Goal: Communication & Community: Share content

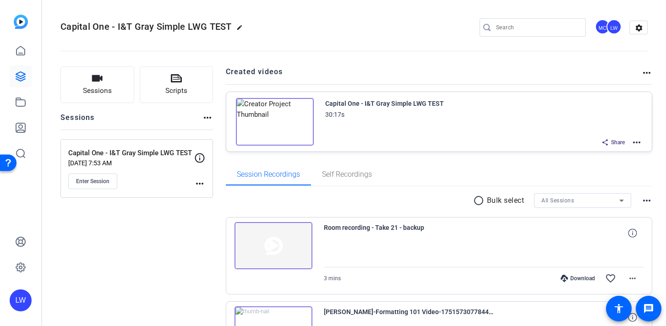
click at [269, 120] on img at bounding box center [275, 122] width 78 height 48
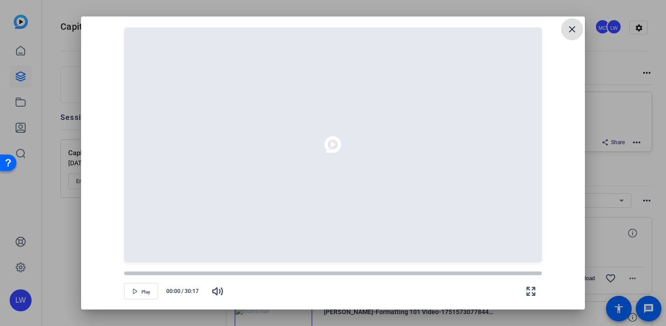
click at [141, 289] on span "button" at bounding box center [141, 291] width 33 height 22
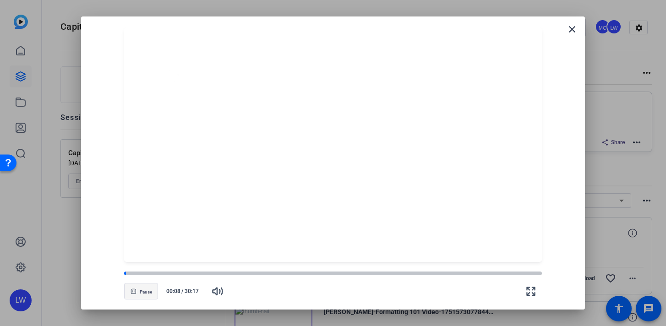
click at [148, 293] on span "Pause" at bounding box center [146, 291] width 12 height 5
click at [342, 276] on div at bounding box center [333, 273] width 418 height 6
click at [142, 291] on span "Play" at bounding box center [145, 291] width 9 height 5
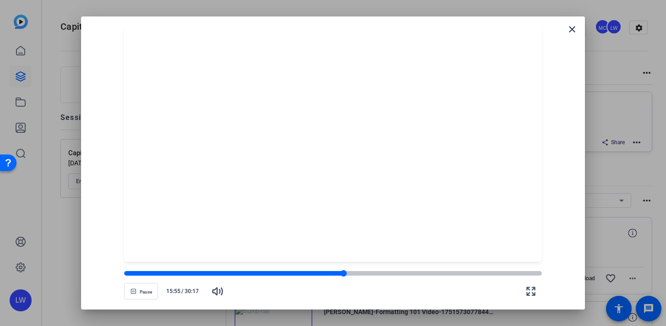
click at [336, 274] on div at bounding box center [233, 273] width 219 height 5
click at [322, 271] on div at bounding box center [230, 273] width 212 height 5
click at [138, 293] on span "button" at bounding box center [141, 291] width 33 height 22
click at [52, 249] on div at bounding box center [333, 163] width 666 height 326
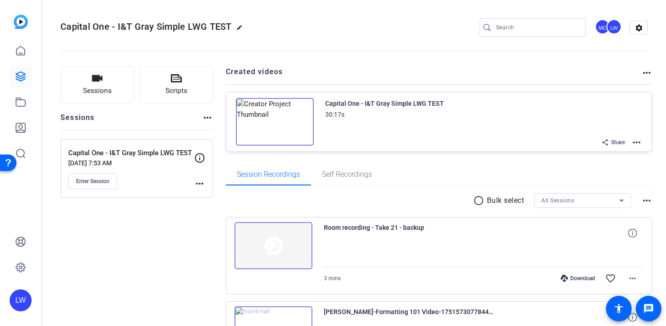
click at [607, 147] on div "Share" at bounding box center [613, 142] width 33 height 12
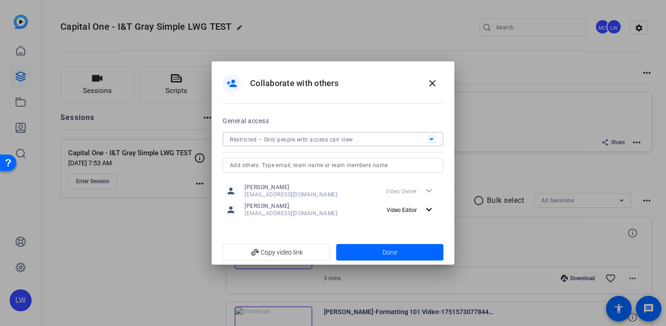
click at [357, 139] on div "Restricted – Only people with access can view" at bounding box center [328, 139] width 197 height 11
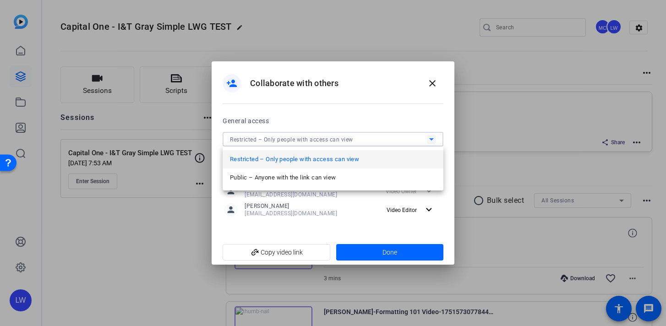
click at [345, 123] on div at bounding box center [333, 163] width 666 height 326
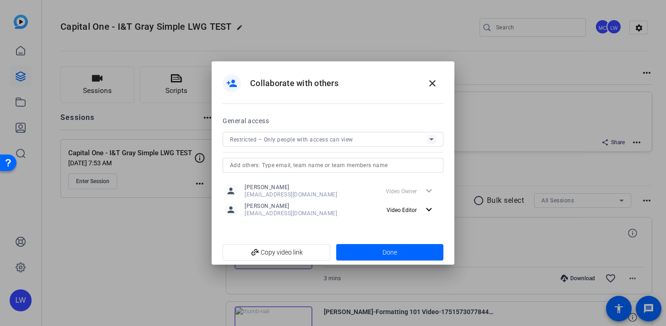
click at [324, 164] on input "text" at bounding box center [333, 165] width 206 height 11
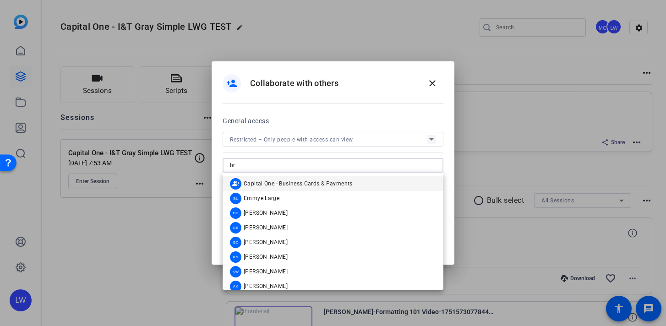
type input "b"
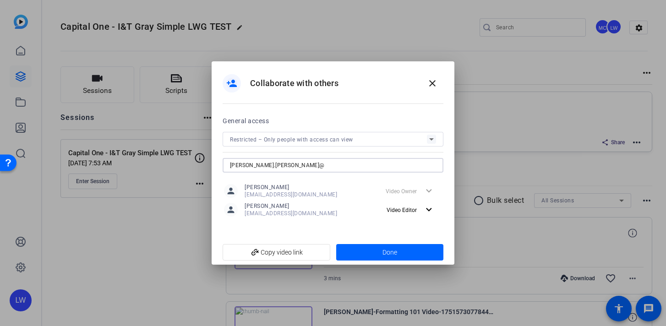
click at [251, 166] on input "[PERSON_NAME].[PERSON_NAME]@" at bounding box center [333, 165] width 206 height 11
type input "[PERSON_NAME][EMAIL_ADDRESS][DOMAIN_NAME]"
click at [315, 180] on div at bounding box center [333, 178] width 221 height 10
click at [283, 257] on span "add_link Copy video link" at bounding box center [276, 252] width 93 height 17
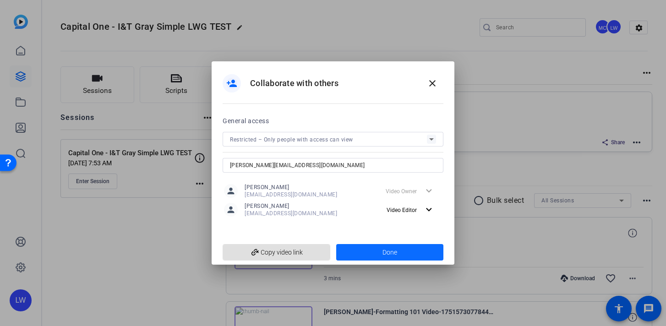
click at [369, 255] on span at bounding box center [390, 252] width 108 height 22
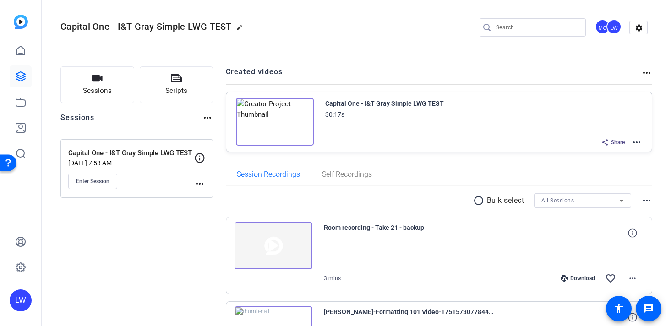
click at [273, 120] on img at bounding box center [275, 122] width 78 height 48
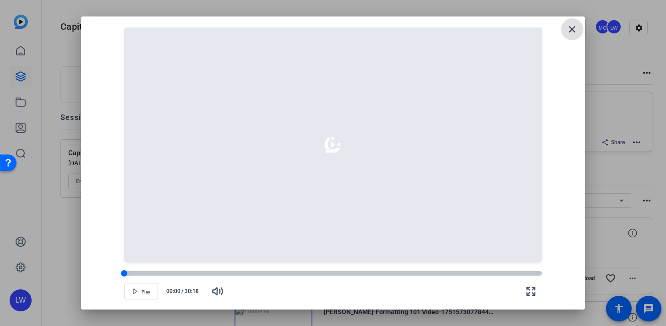
click at [317, 272] on div at bounding box center [333, 273] width 418 height 5
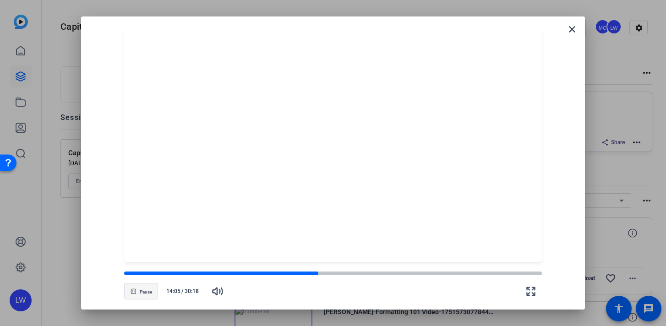
click at [147, 292] on span "Pause" at bounding box center [146, 291] width 12 height 5
click at [632, 56] on div at bounding box center [333, 163] width 666 height 326
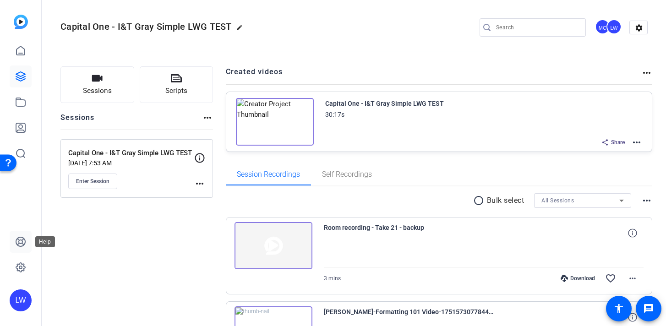
click at [22, 243] on icon at bounding box center [20, 241] width 11 height 11
